Goal: Task Accomplishment & Management: Manage account settings

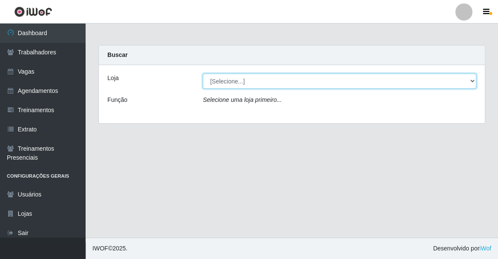
click at [361, 76] on select "[Selecione...] Famiglia [PERSON_NAME] - Ristorante [PERSON_NAME]" at bounding box center [339, 81] width 273 height 15
select select "267"
click at [203, 74] on select "[Selecione...] Famiglia [PERSON_NAME] - Ristorante [PERSON_NAME]" at bounding box center [339, 81] width 273 height 15
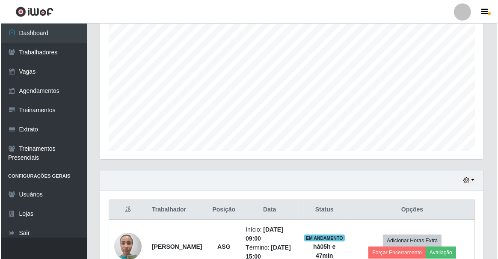
scroll to position [210, 0]
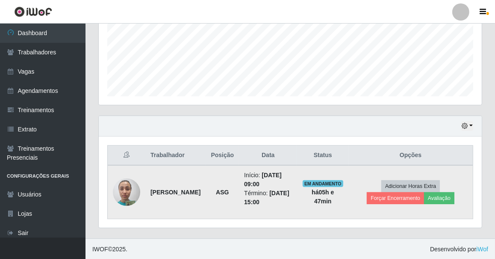
click at [135, 195] on img at bounding box center [126, 192] width 27 height 36
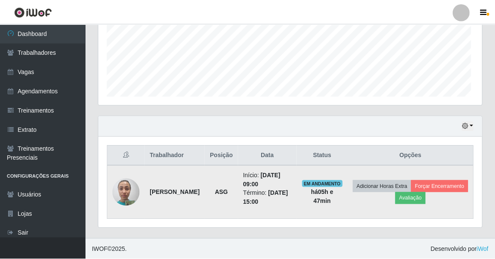
scroll to position [178, 379]
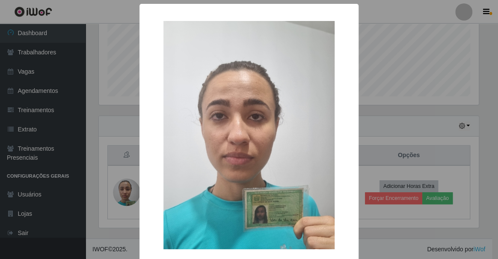
click at [124, 186] on div "× OK Cancel" at bounding box center [249, 129] width 498 height 259
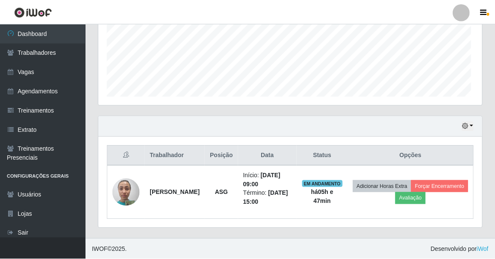
scroll to position [178, 383]
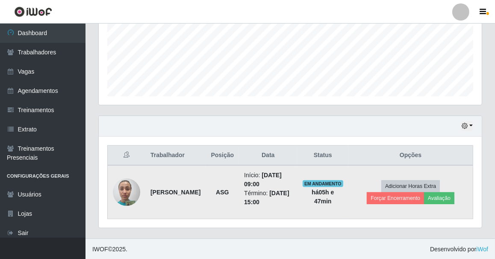
click at [131, 188] on img at bounding box center [126, 192] width 27 height 36
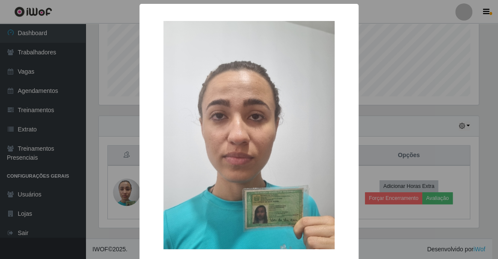
click at [122, 190] on div "× OK Cancel" at bounding box center [249, 129] width 498 height 259
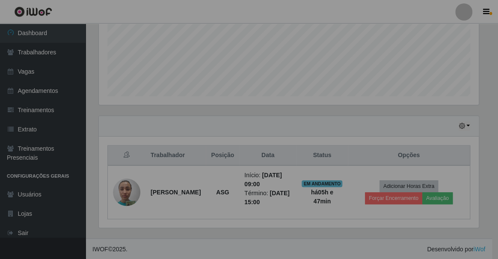
scroll to position [178, 383]
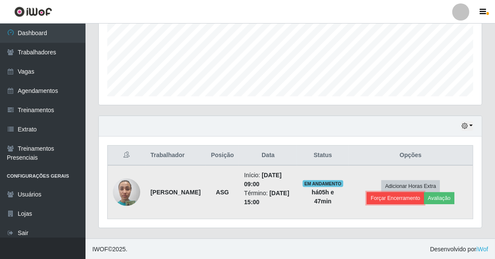
click at [410, 194] on button "Forçar Encerramento" at bounding box center [395, 198] width 57 height 12
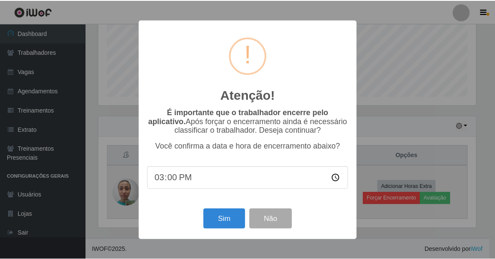
scroll to position [178, 379]
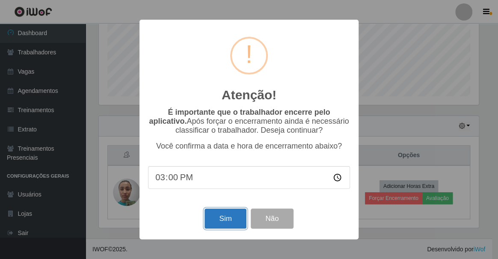
click at [225, 213] on button "Sim" at bounding box center [224, 218] width 41 height 20
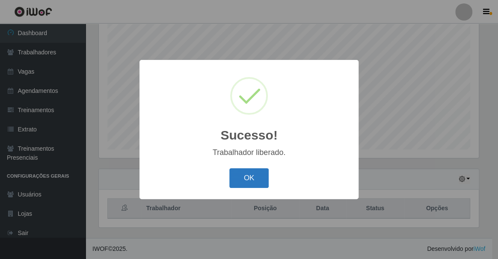
click at [243, 175] on button "OK" at bounding box center [249, 178] width 40 height 20
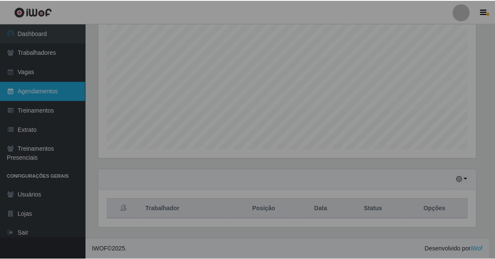
scroll to position [178, 383]
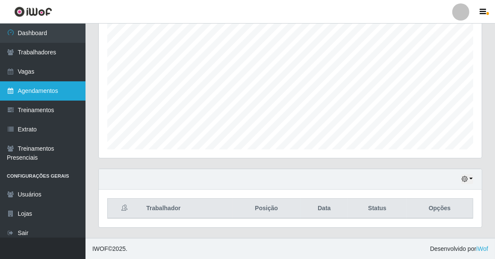
click at [52, 89] on link "Agendamentos" at bounding box center [43, 90] width 86 height 19
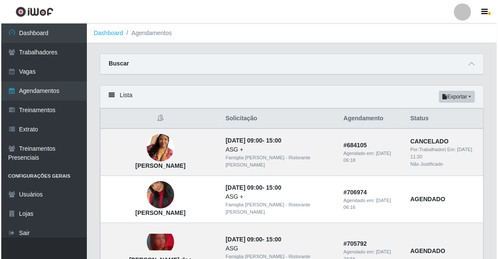
scroll to position [39, 0]
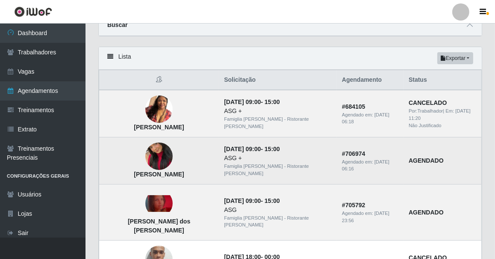
click at [145, 157] on img at bounding box center [158, 156] width 27 height 49
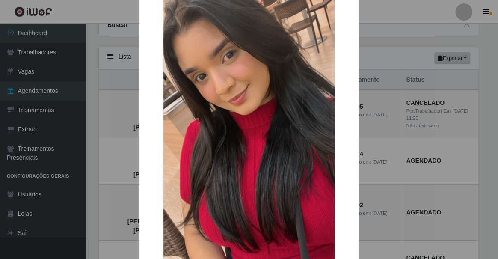
click at [128, 144] on div "× [PERSON_NAME] OK Cancel" at bounding box center [249, 129] width 498 height 259
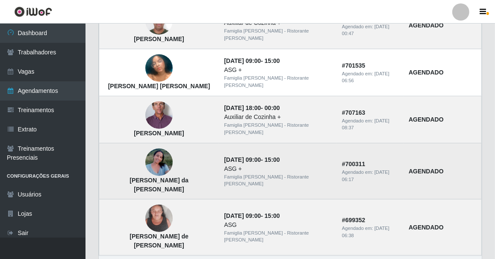
scroll to position [594, 0]
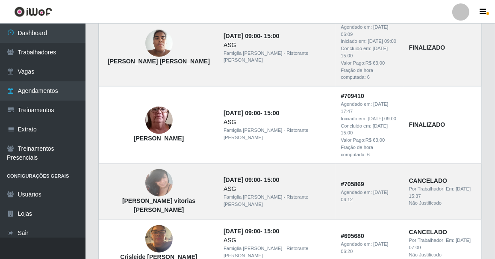
scroll to position [676, 0]
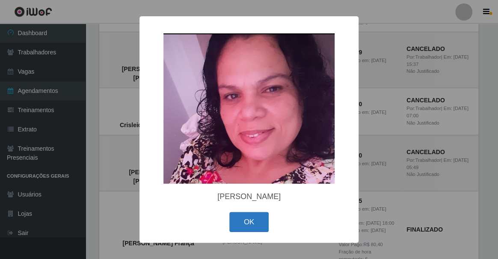
click at [255, 222] on button "OK" at bounding box center [249, 222] width 40 height 20
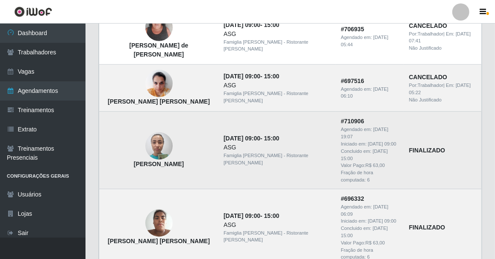
scroll to position [326, 0]
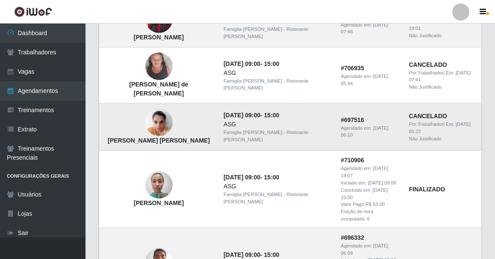
click at [145, 110] on img at bounding box center [158, 122] width 27 height 36
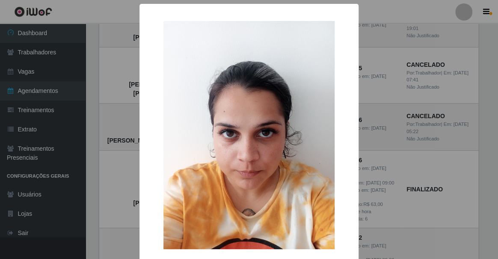
click at [374, 121] on div "× Jessica Emilly Lima Nascimento OK Cancel" at bounding box center [249, 129] width 498 height 259
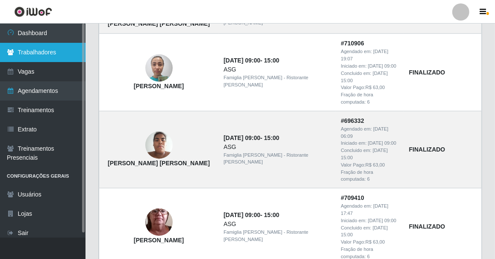
scroll to position [248, 0]
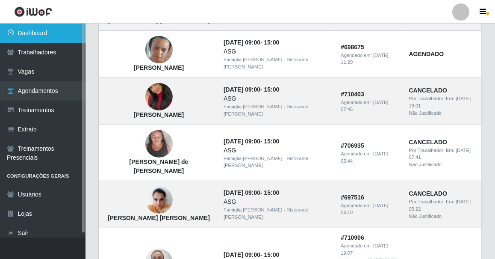
click at [57, 28] on link "Dashboard" at bounding box center [43, 33] width 86 height 19
